Goal: Task Accomplishment & Management: Complete application form

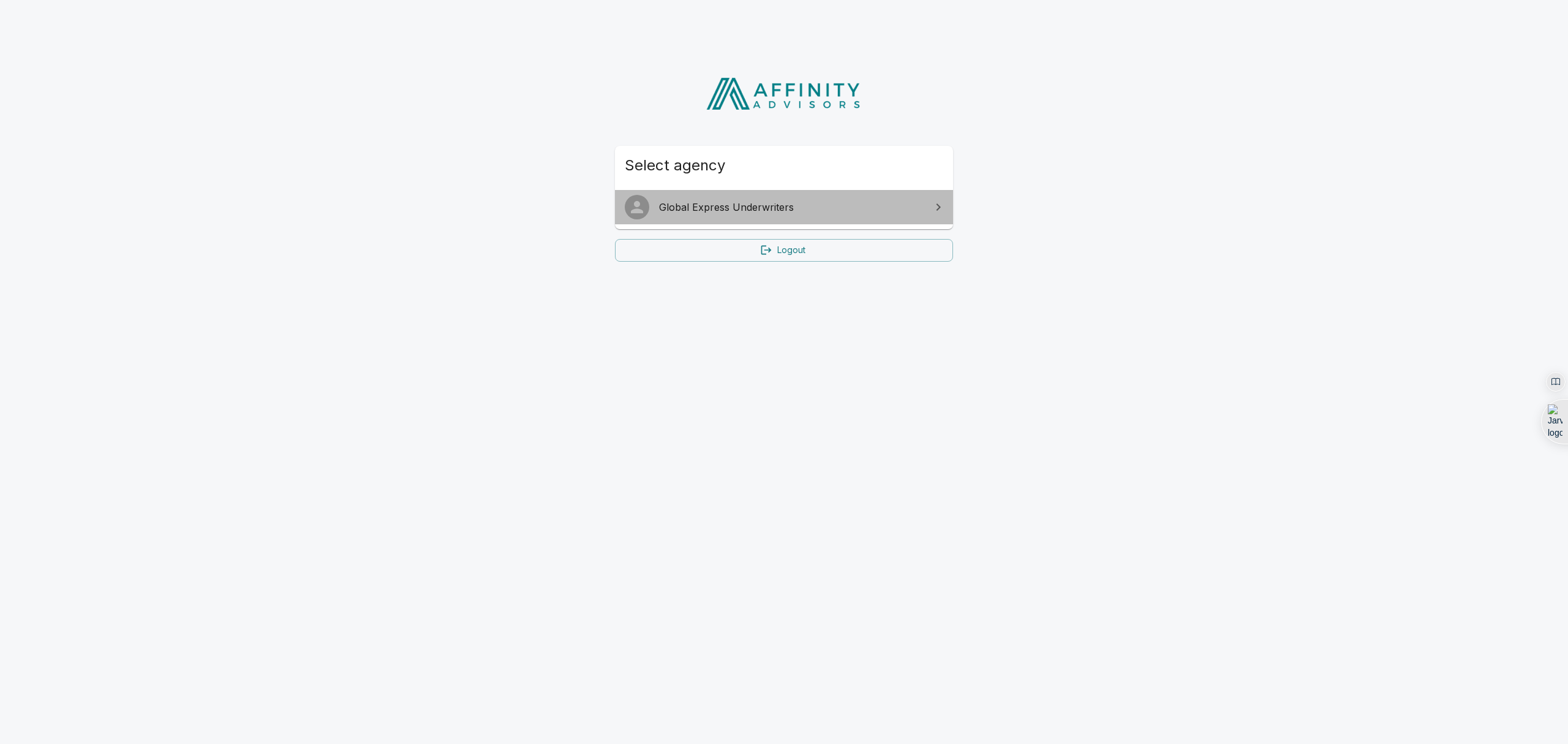
click at [765, 201] on span "Global Express Underwriters" at bounding box center [791, 207] width 265 height 15
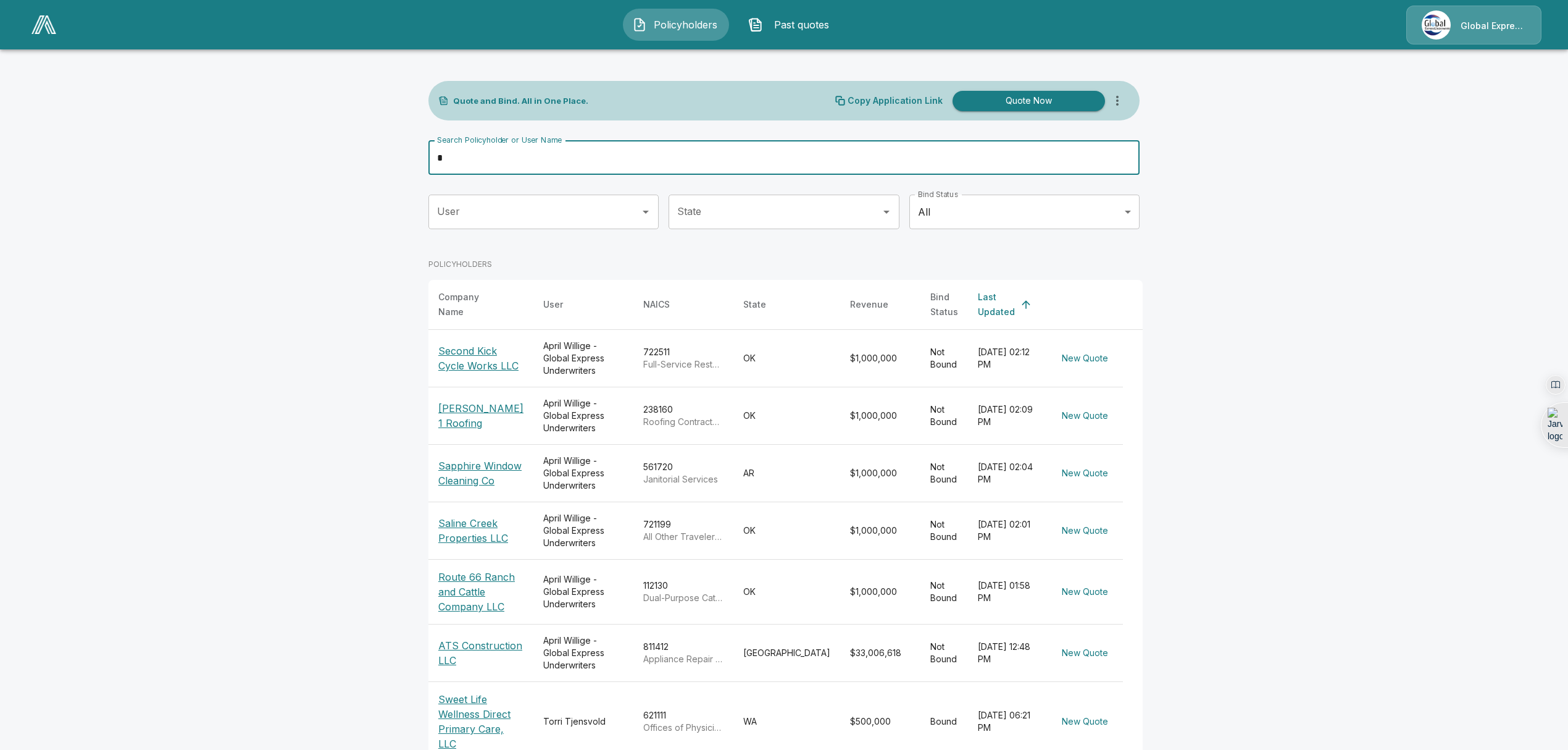
click at [507, 157] on input "*" at bounding box center [778, 158] width 698 height 35
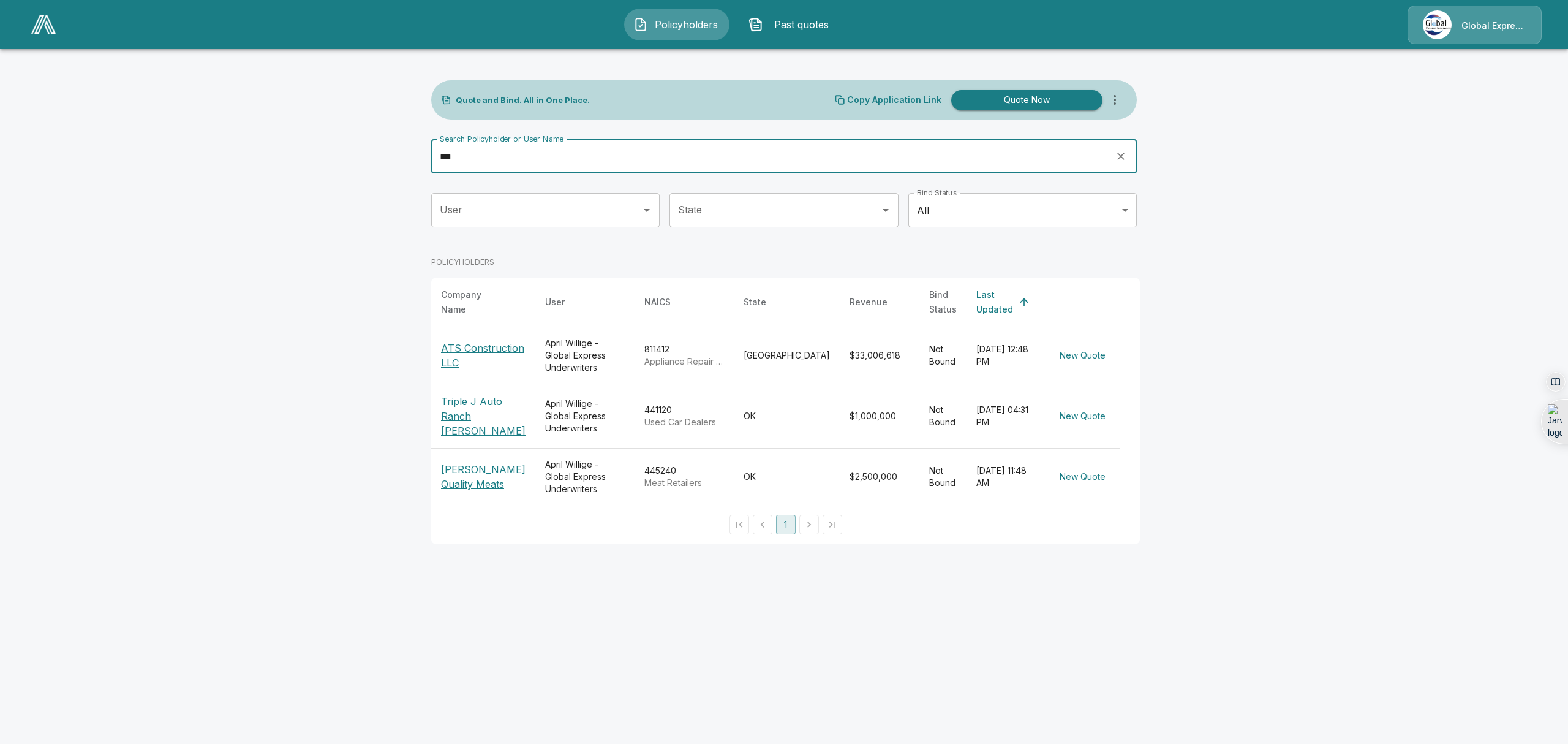
type input "***"
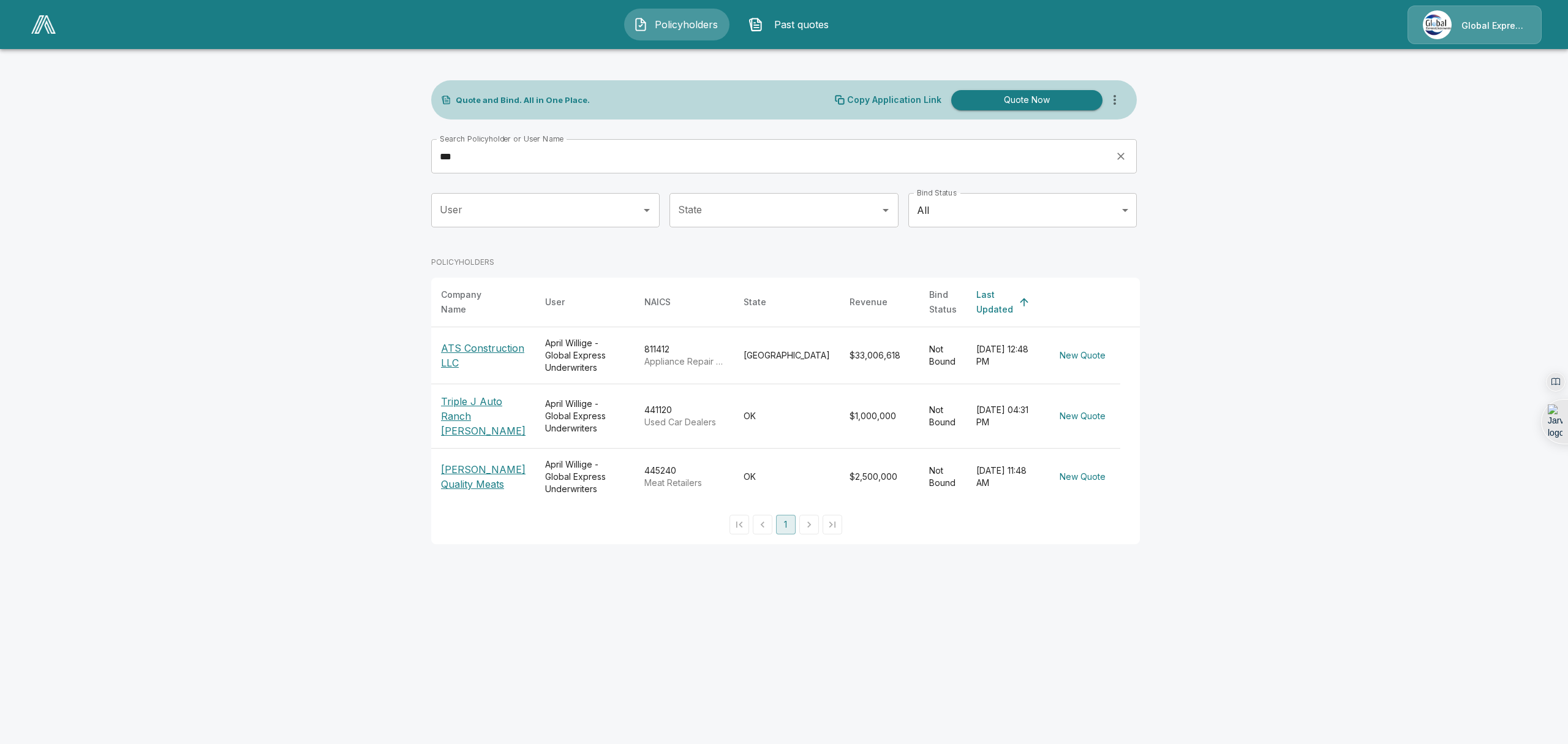
click at [463, 340] on p "ATS Construction LLC" at bounding box center [483, 355] width 84 height 29
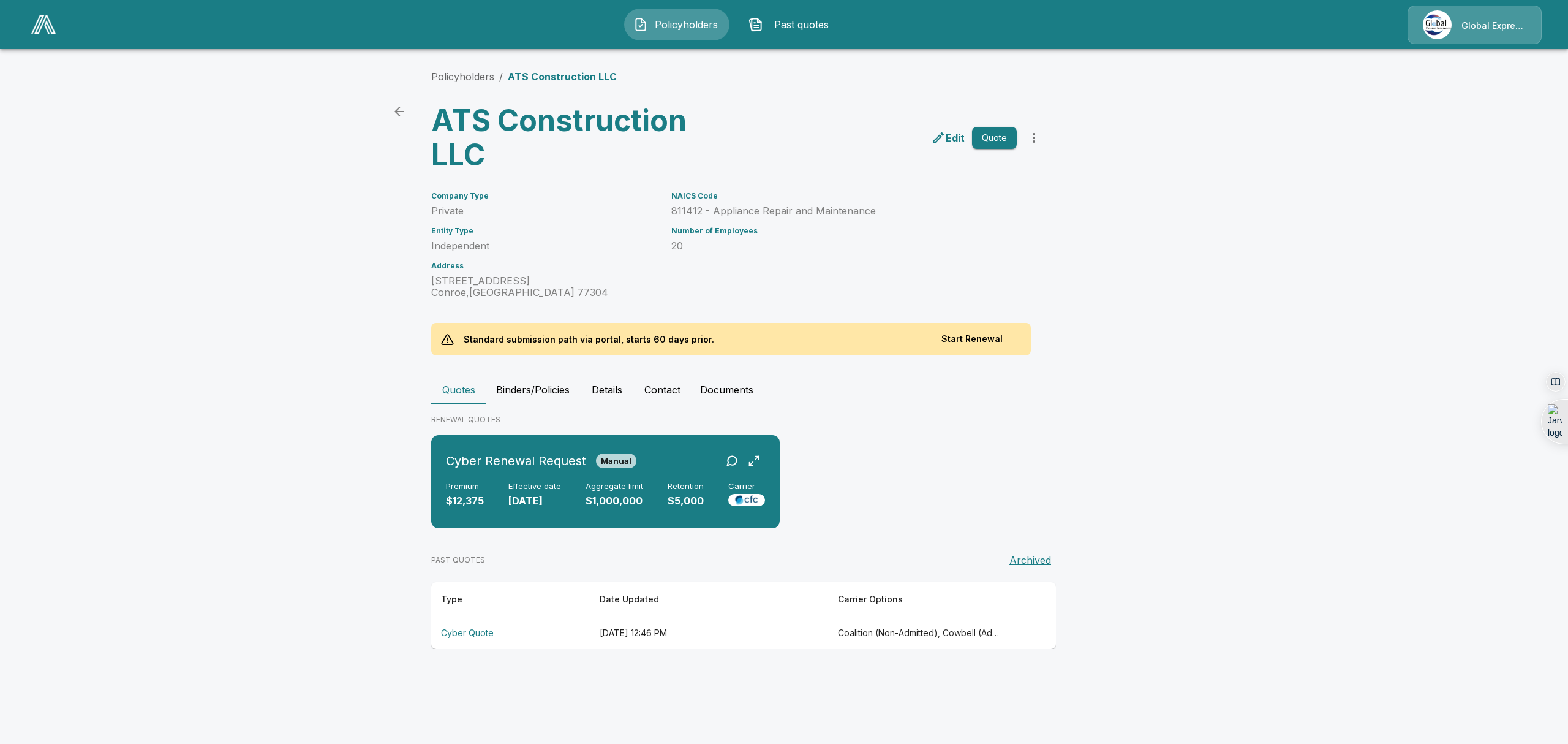
click at [959, 136] on p "Edit" at bounding box center [956, 138] width 19 height 15
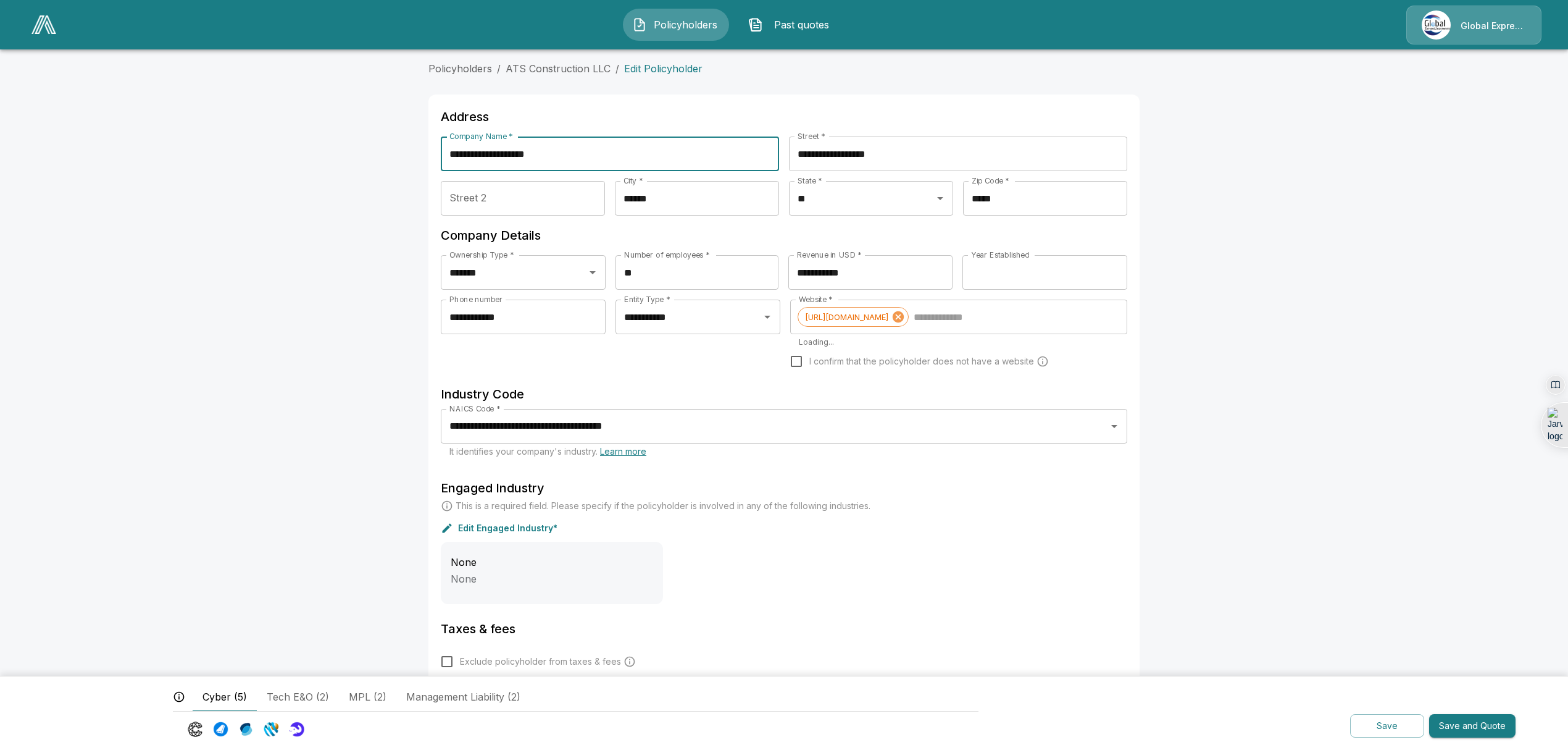
click at [559, 155] on input "**********" at bounding box center [610, 154] width 339 height 35
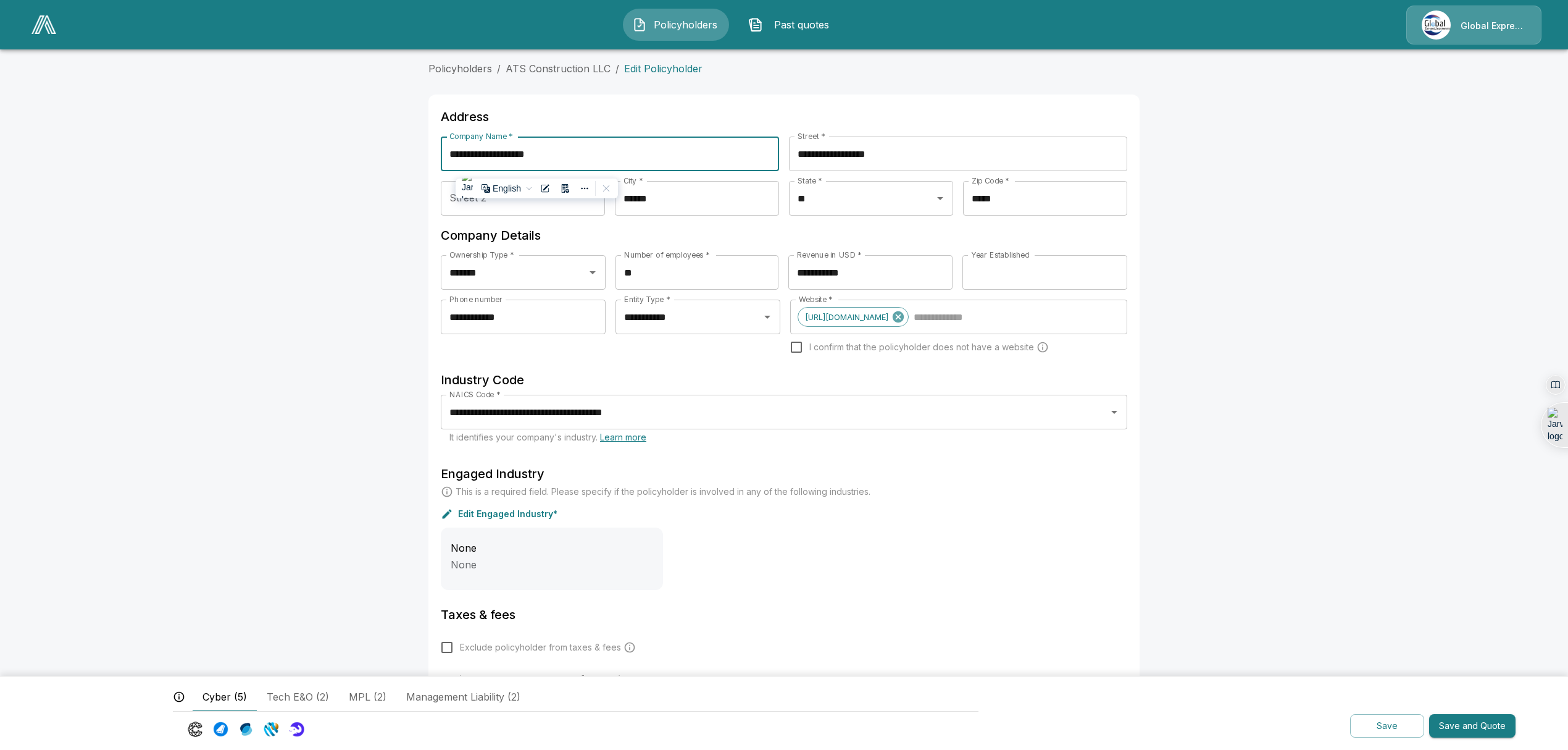
paste input "********"
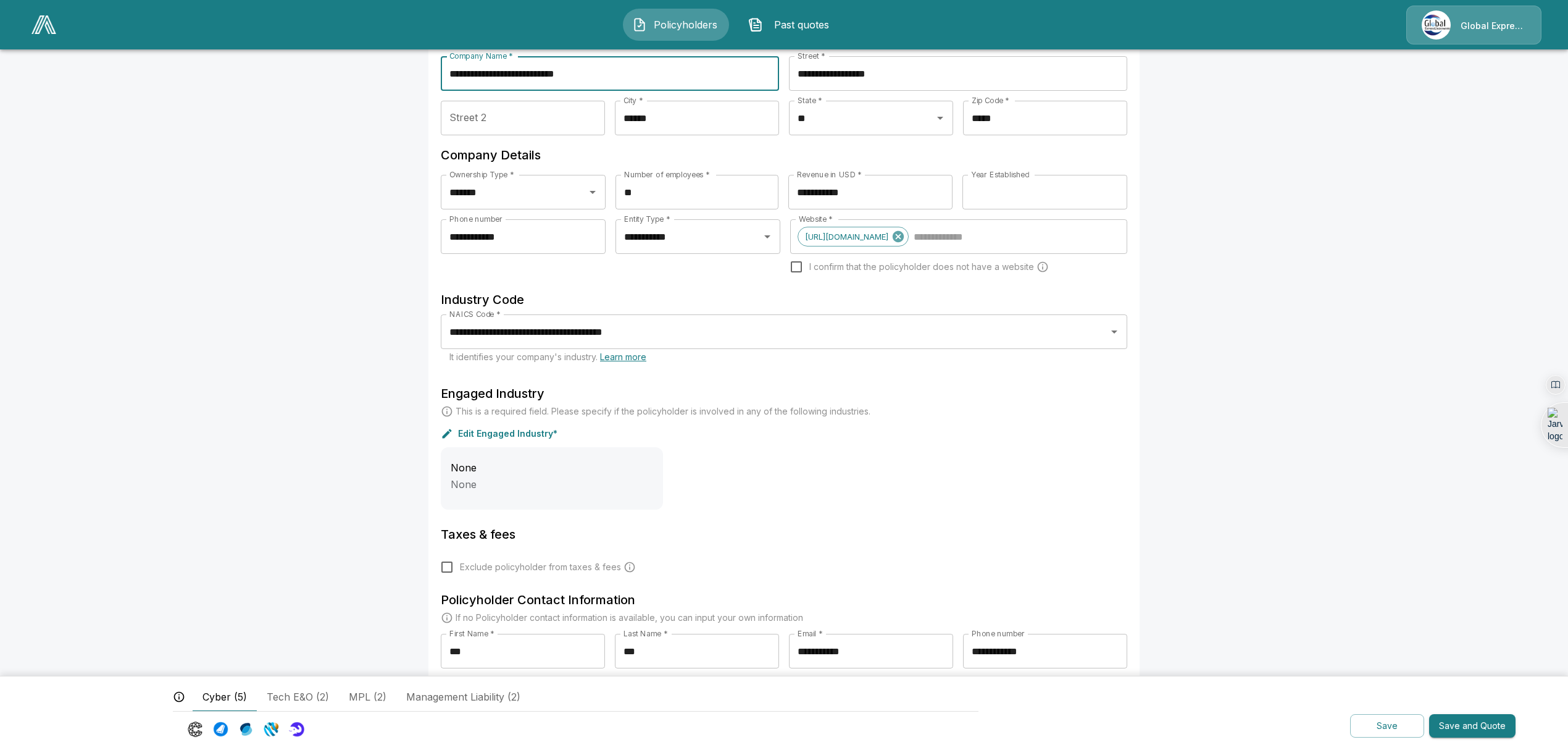
scroll to position [186, 0]
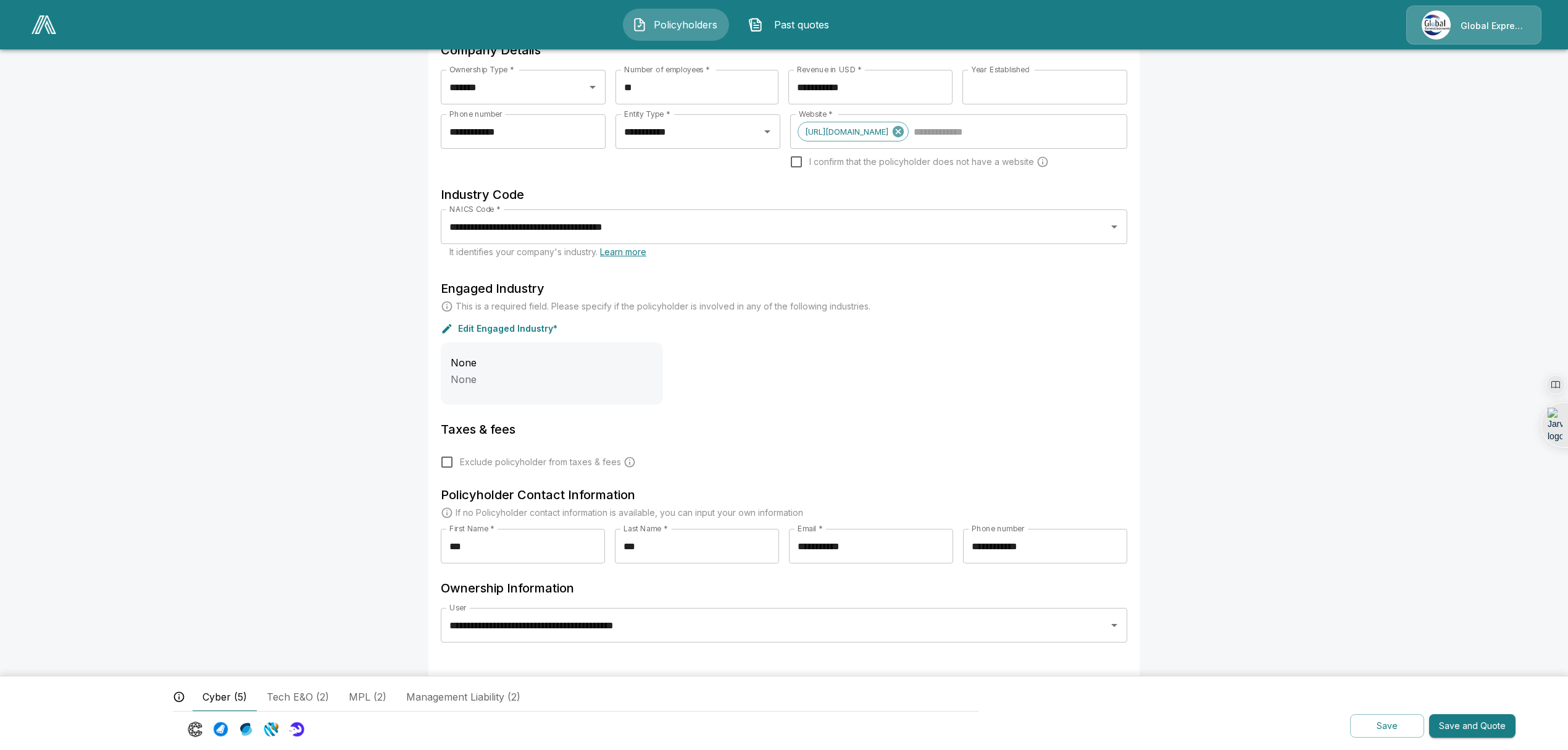
type input "**********"
click at [1467, 728] on button "Save and Quote" at bounding box center [1472, 726] width 86 height 24
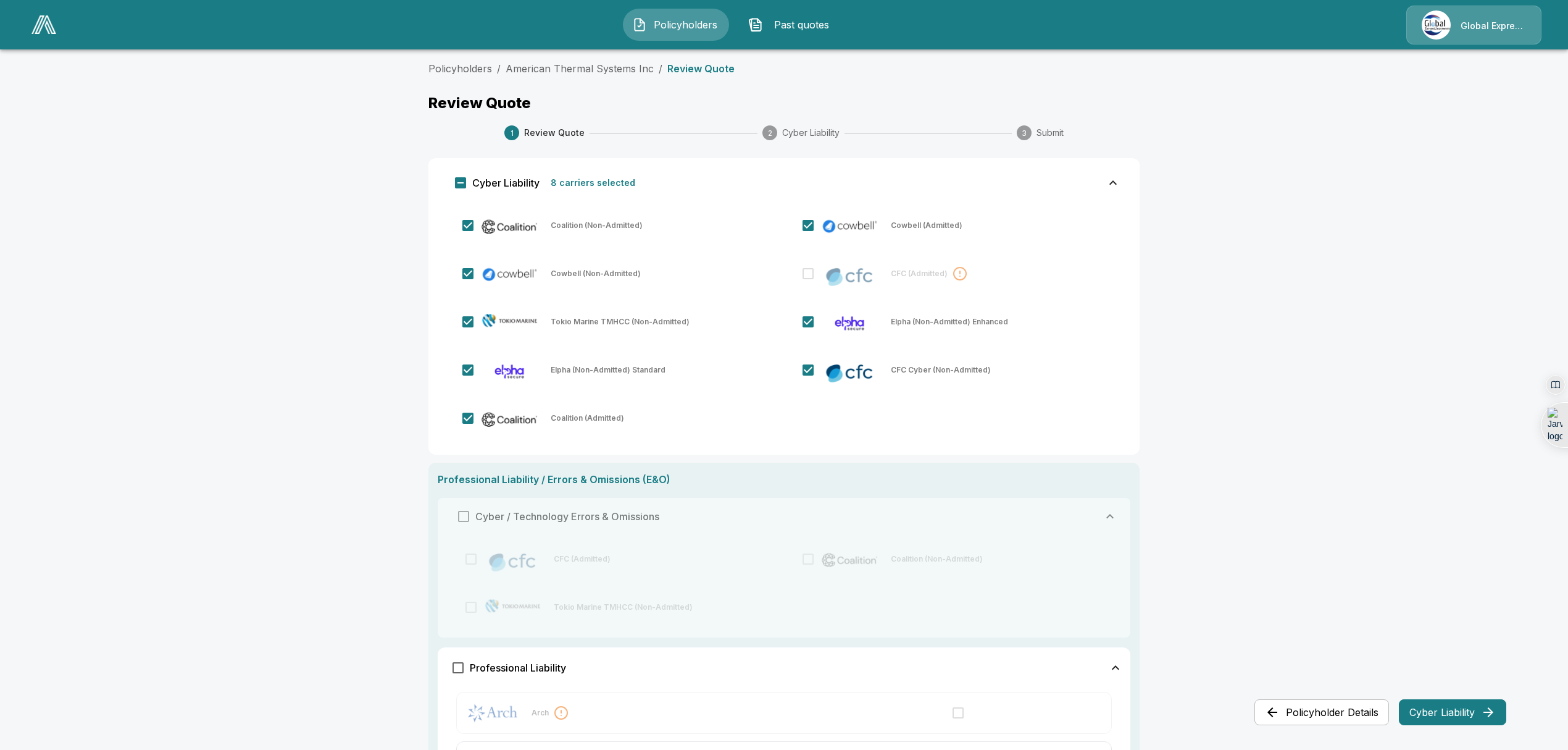
click at [1463, 710] on button "Cyber Liability" at bounding box center [1453, 712] width 107 height 26
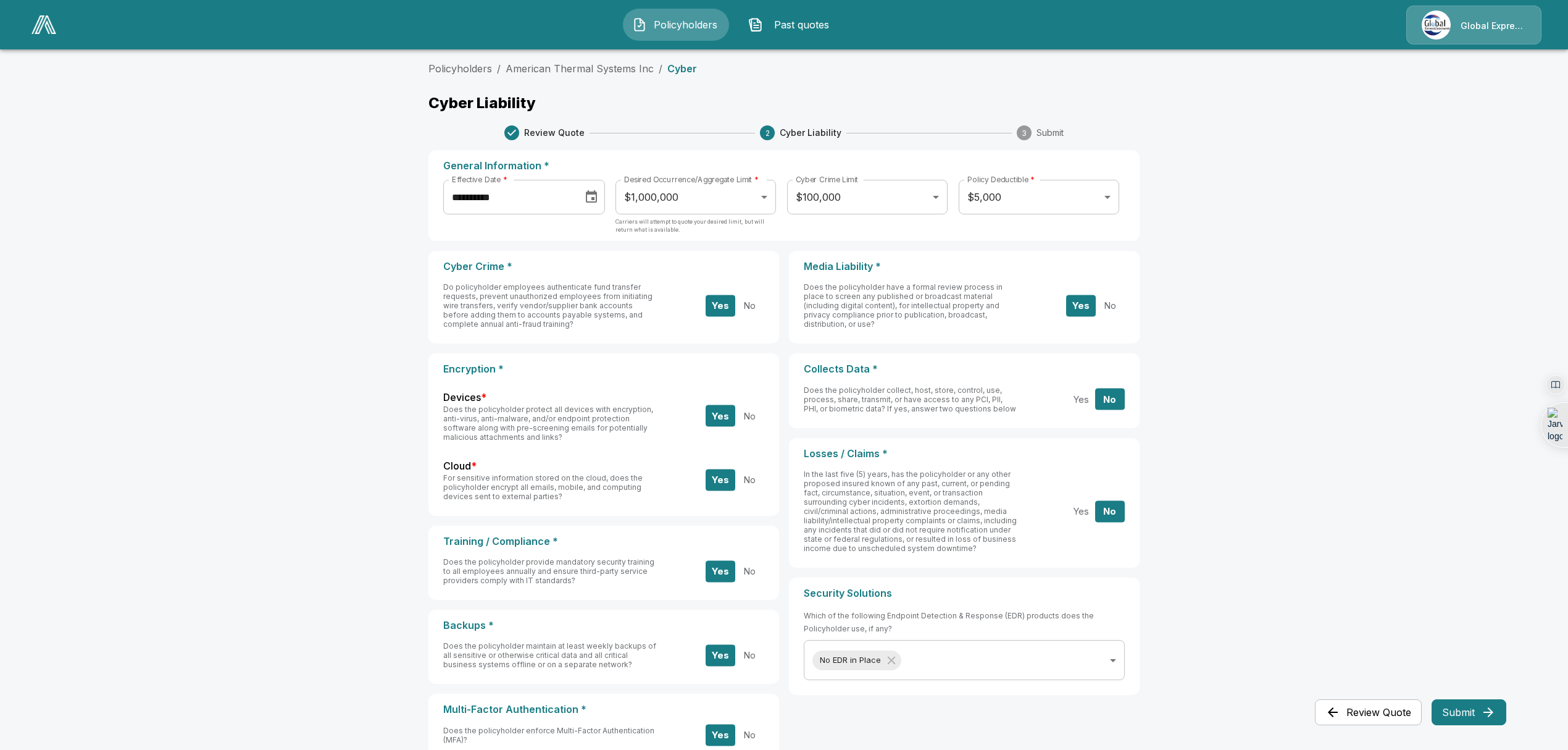
scroll to position [218, 0]
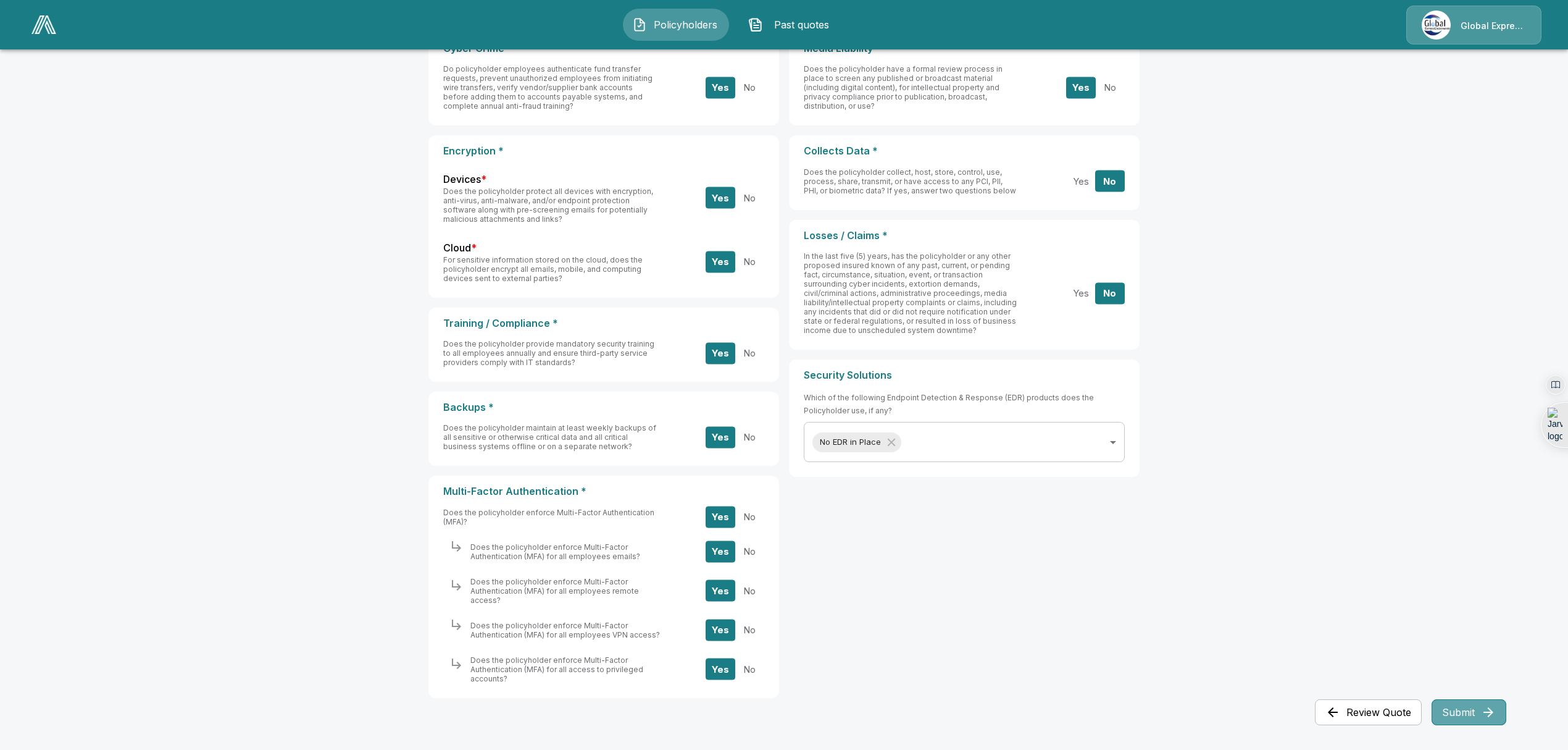
click at [1460, 718] on button "Submit" at bounding box center [1469, 712] width 75 height 26
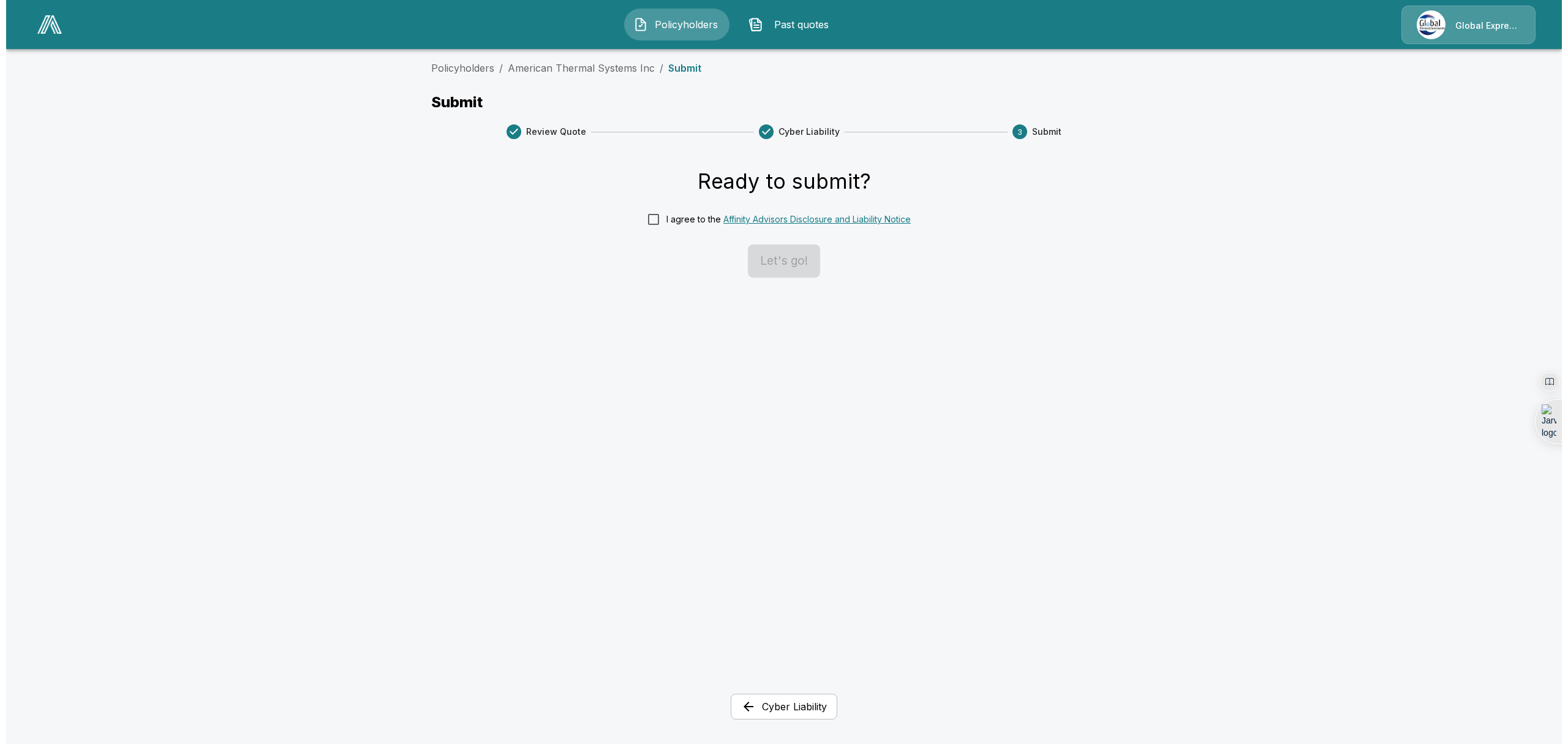
scroll to position [0, 0]
click at [772, 258] on button "Let's go!" at bounding box center [784, 260] width 73 height 33
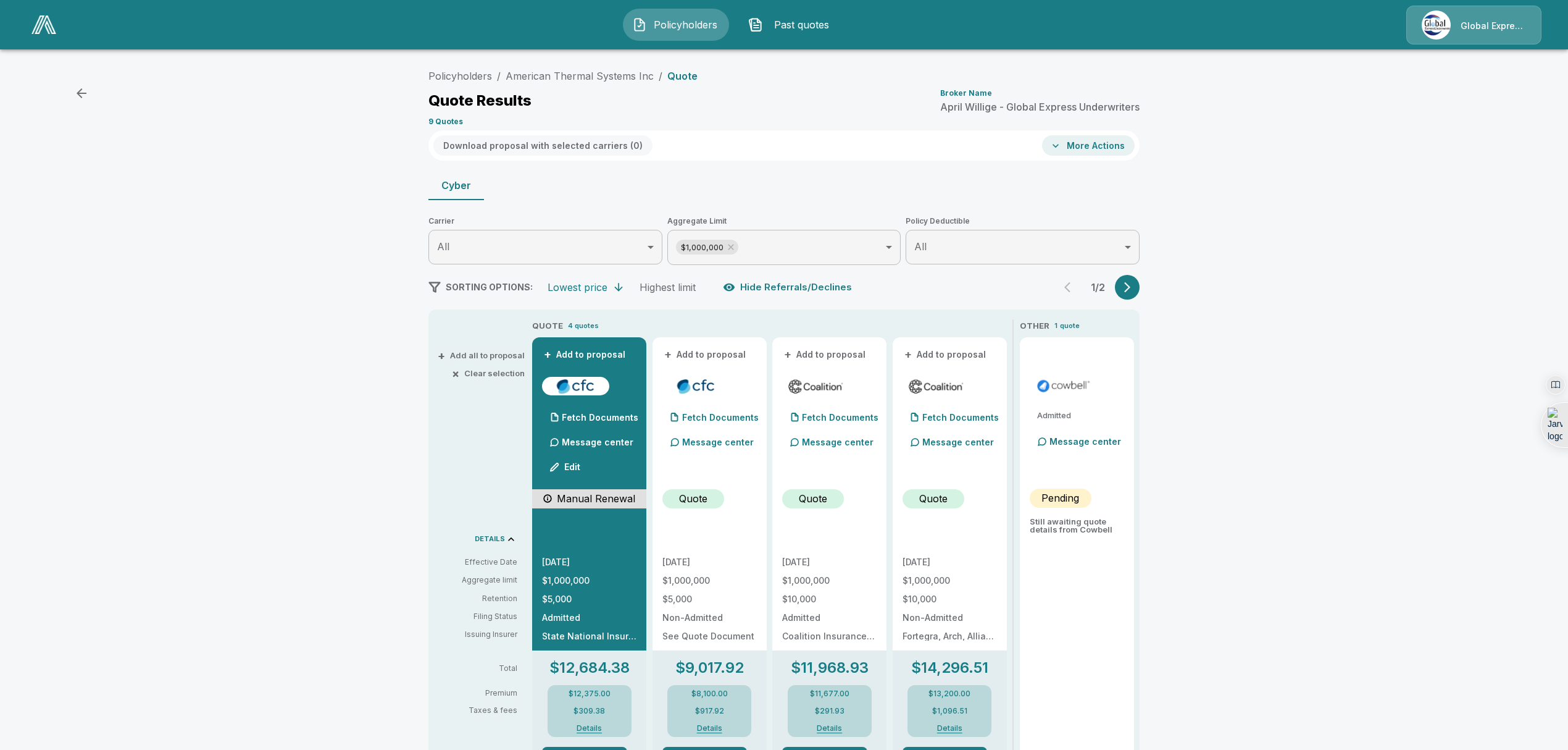
click at [1111, 152] on button "More Actions" at bounding box center [1088, 146] width 92 height 21
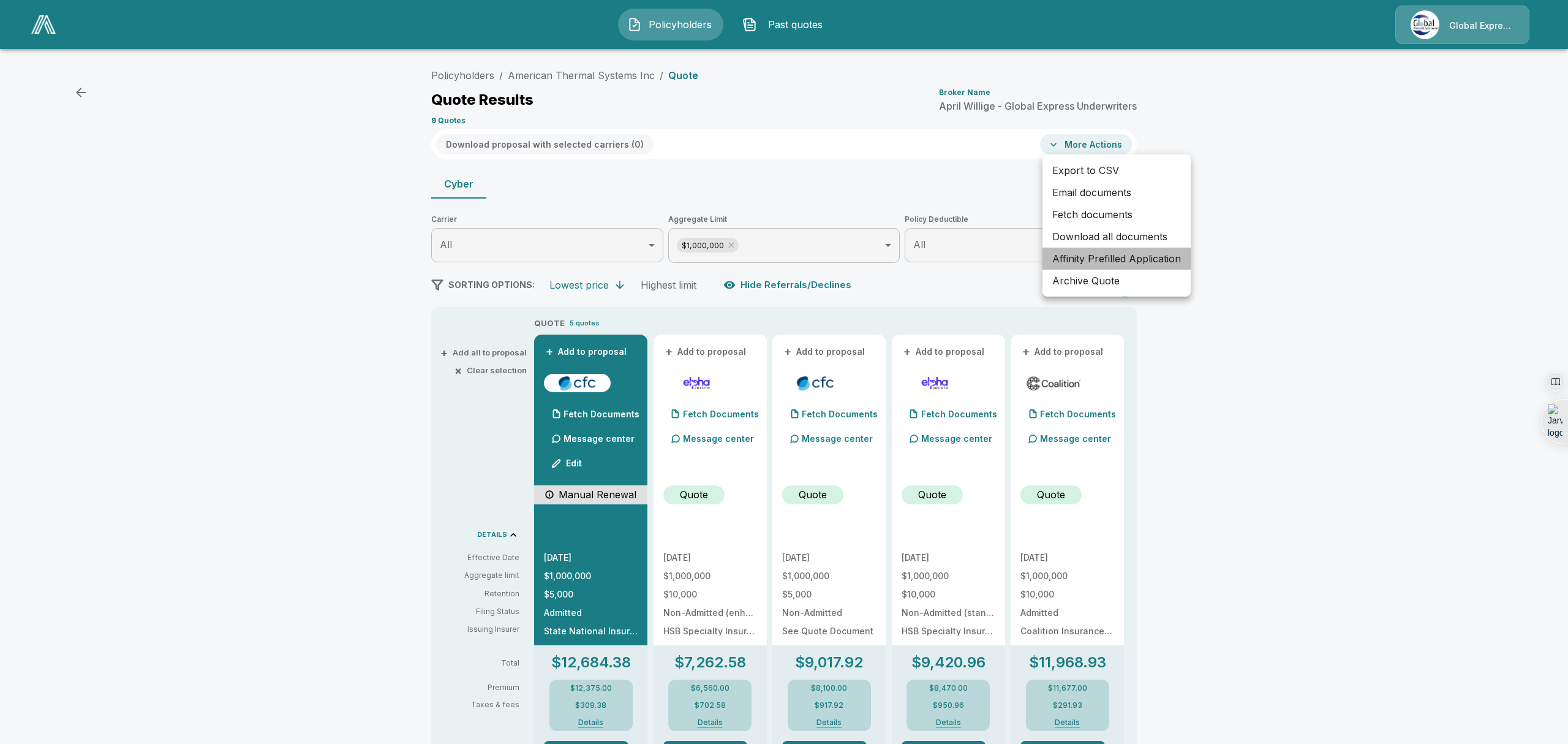
click at [1103, 258] on li "Affinity Prefilled Application" at bounding box center [1117, 258] width 148 height 22
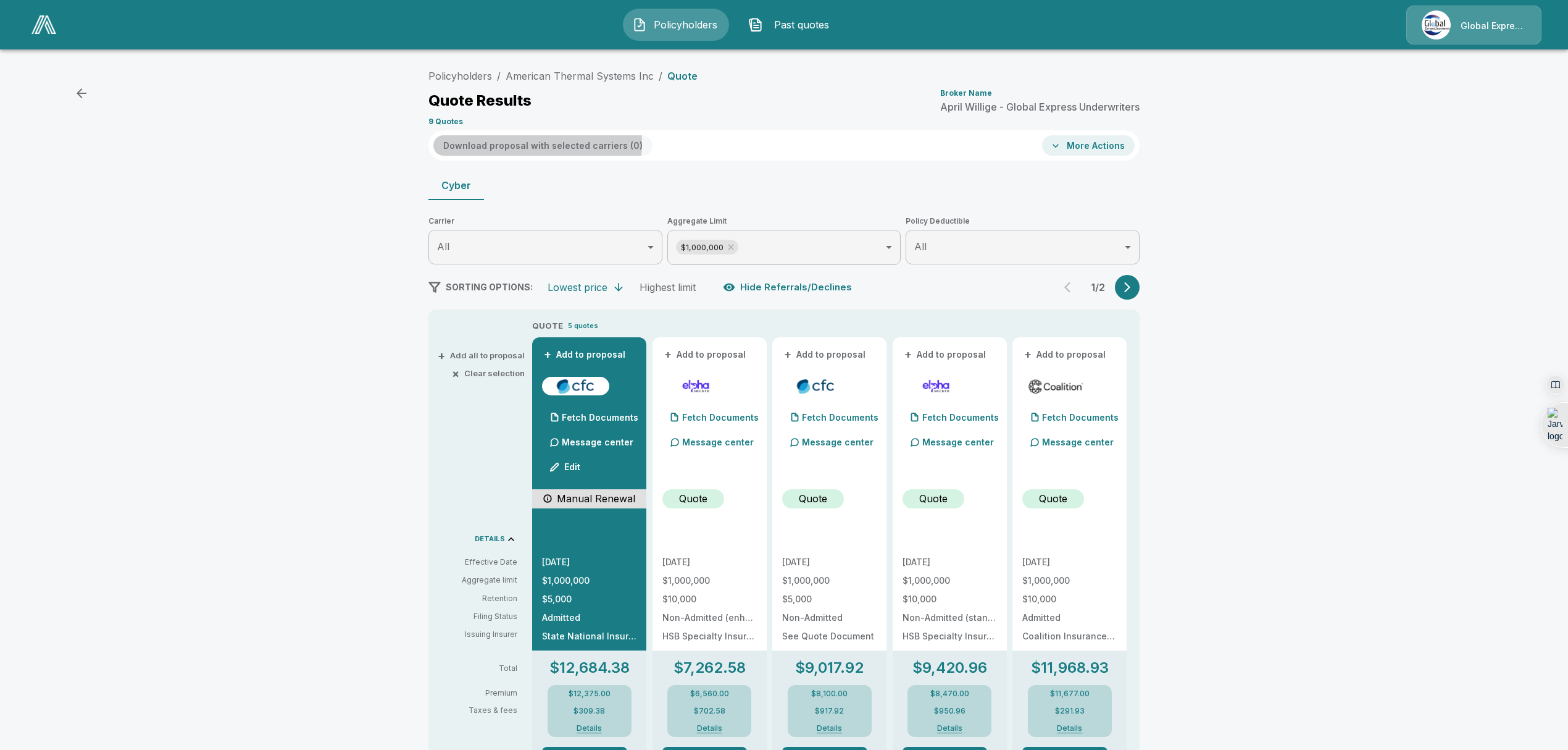
click at [540, 144] on button "Download proposal with selected carriers ( 0 )" at bounding box center [543, 146] width 219 height 21
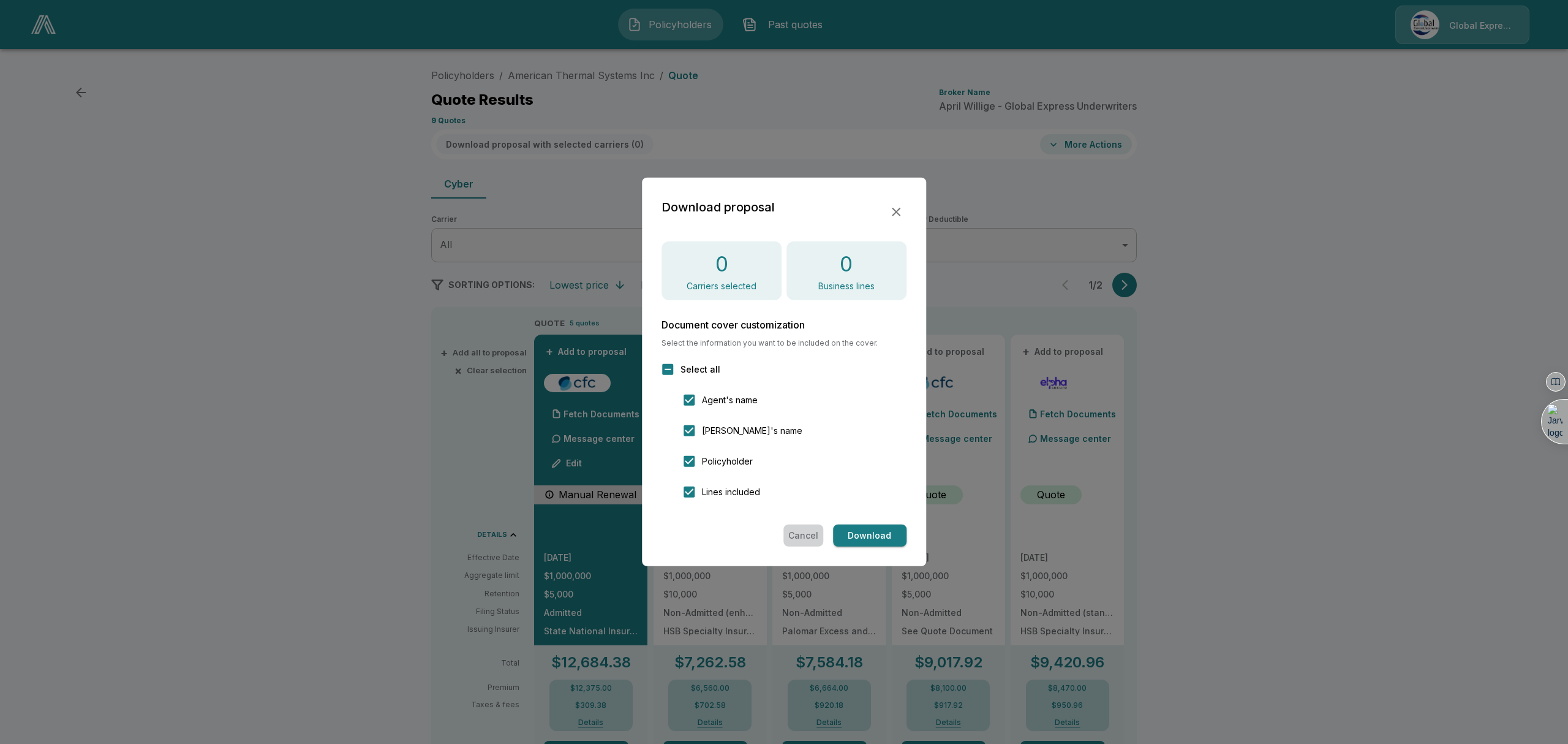
click at [806, 533] on button "Cancel" at bounding box center [803, 536] width 40 height 23
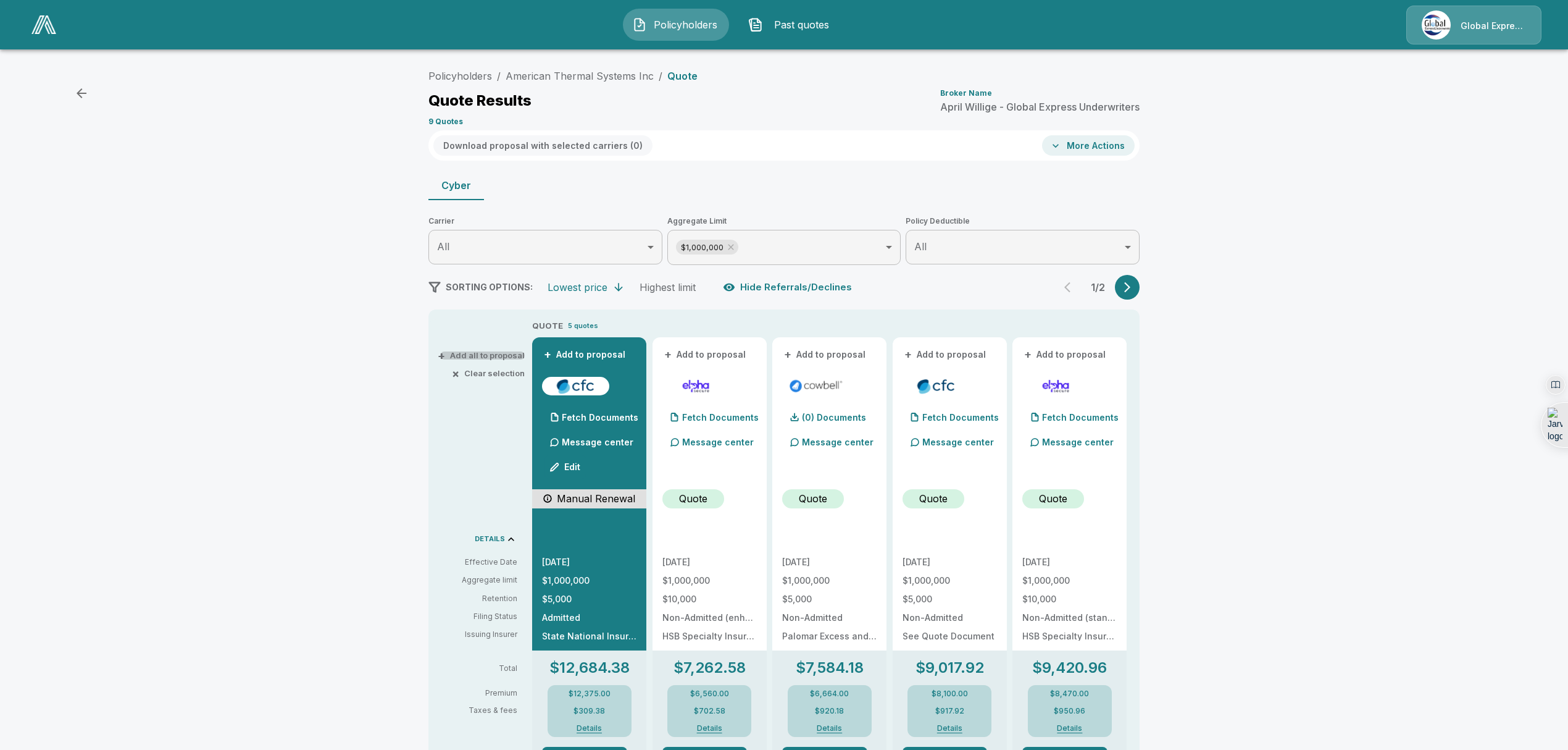
click at [492, 357] on button "+ Add all to proposal" at bounding box center [482, 355] width 84 height 8
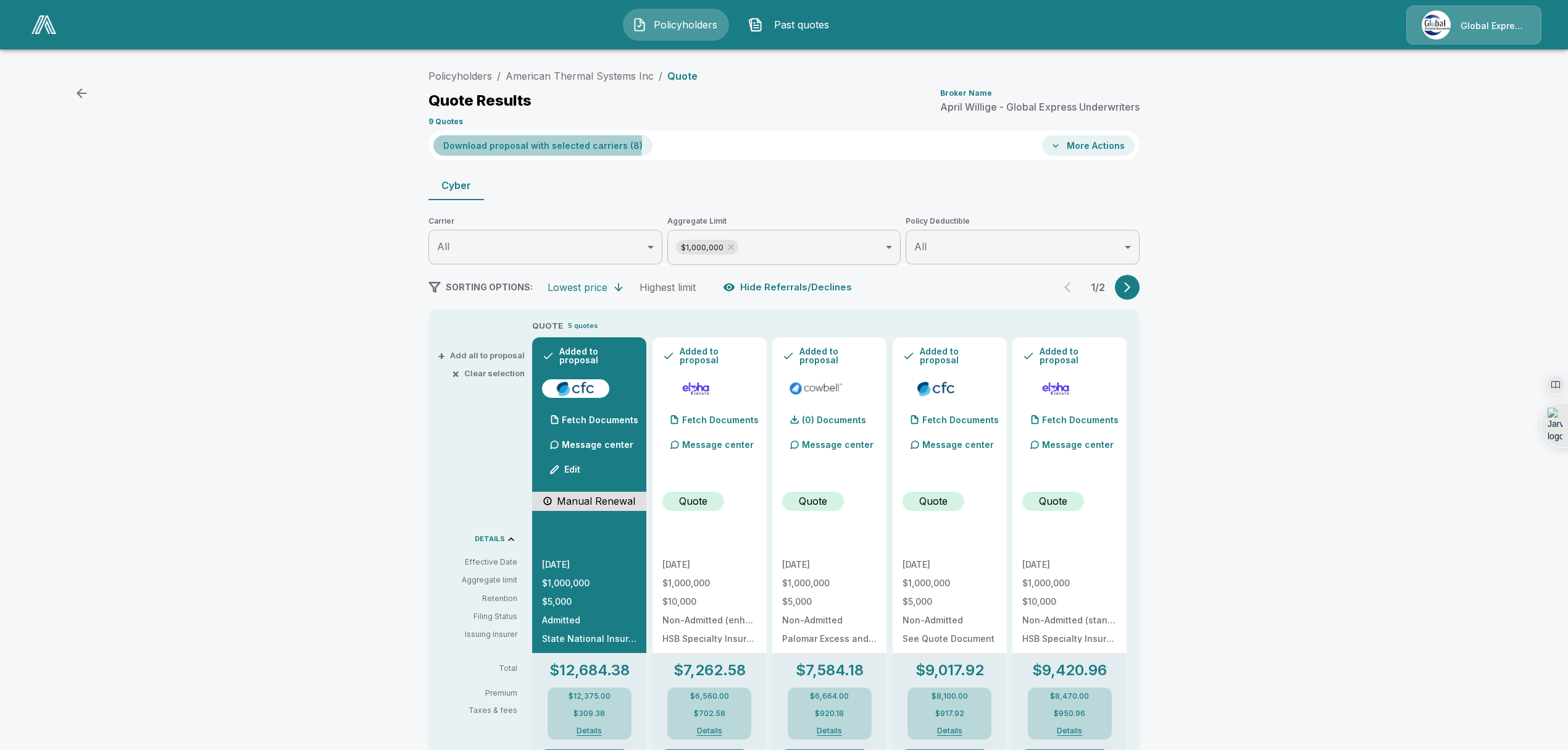
click at [537, 142] on button "Download proposal with selected carriers ( 8 )" at bounding box center [543, 146] width 219 height 21
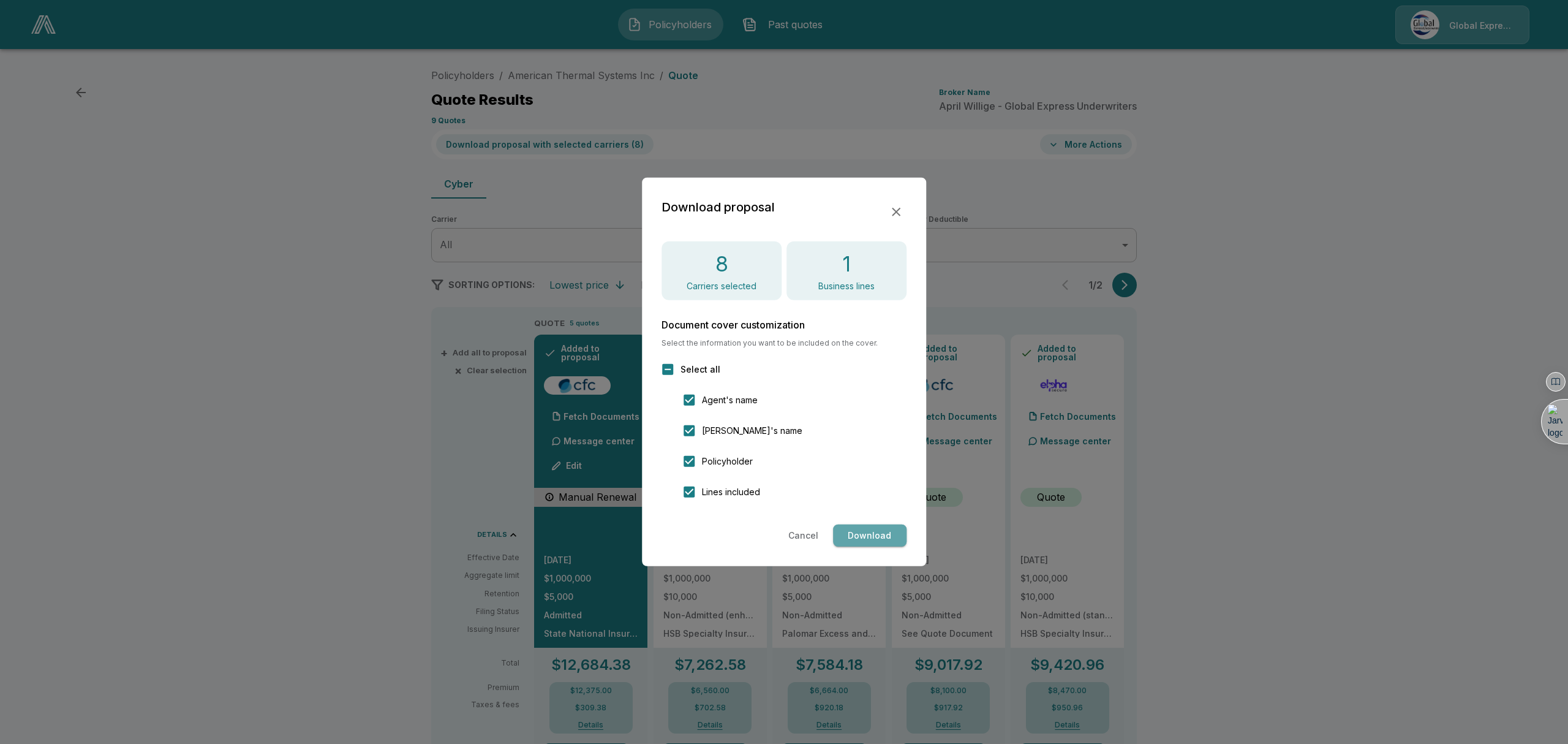
click at [871, 542] on button "Download" at bounding box center [870, 536] width 73 height 23
